Goal: Information Seeking & Learning: Learn about a topic

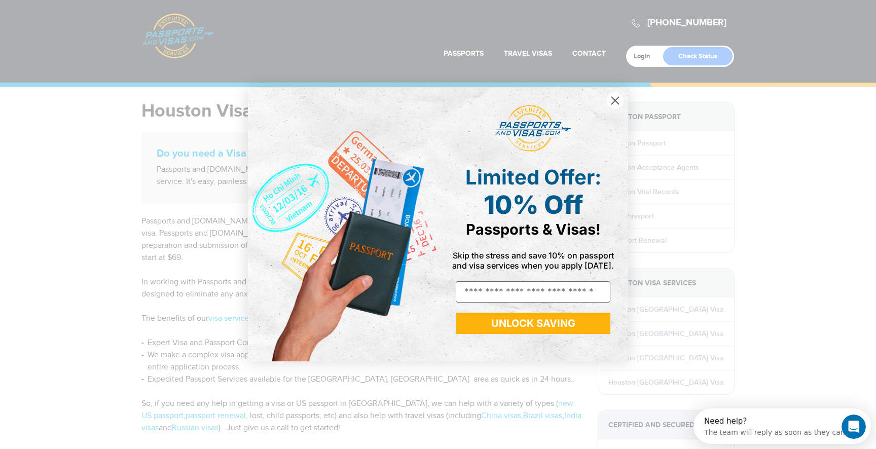
click at [618, 103] on icon "Close dialog" at bounding box center [615, 100] width 7 height 7
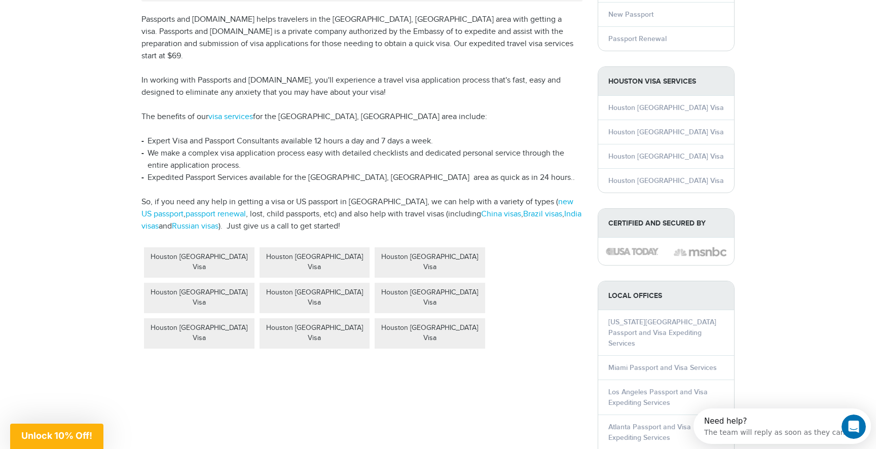
scroll to position [209, 0]
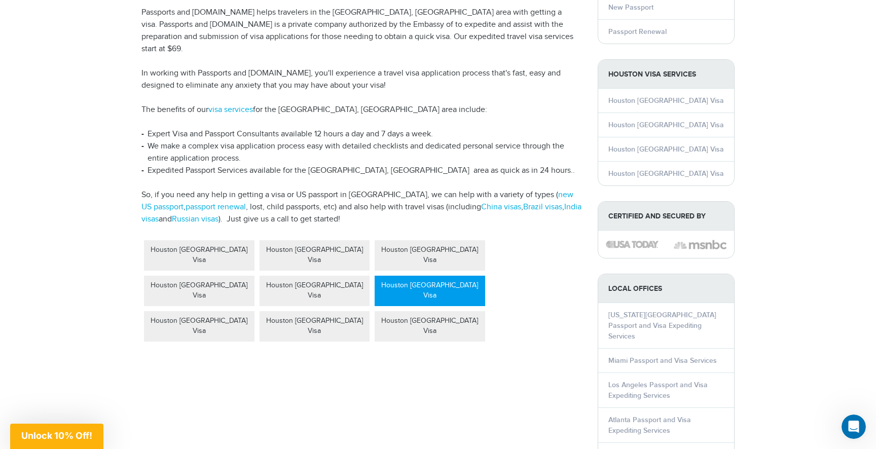
click at [450, 276] on div "Houston [GEOGRAPHIC_DATA] Visa" at bounding box center [430, 291] width 110 height 30
